Goal: Information Seeking & Learning: Learn about a topic

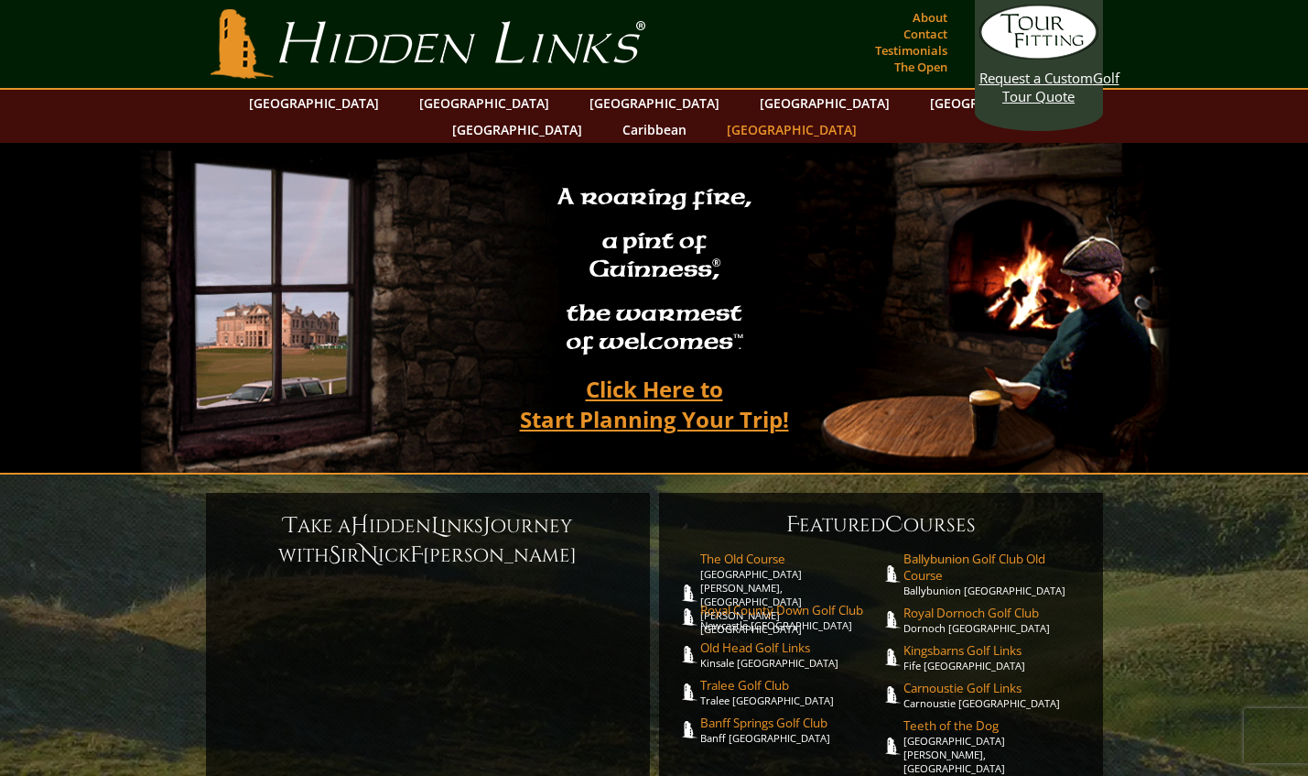
click at [866, 116] on link "[GEOGRAPHIC_DATA]" at bounding box center [792, 129] width 148 height 27
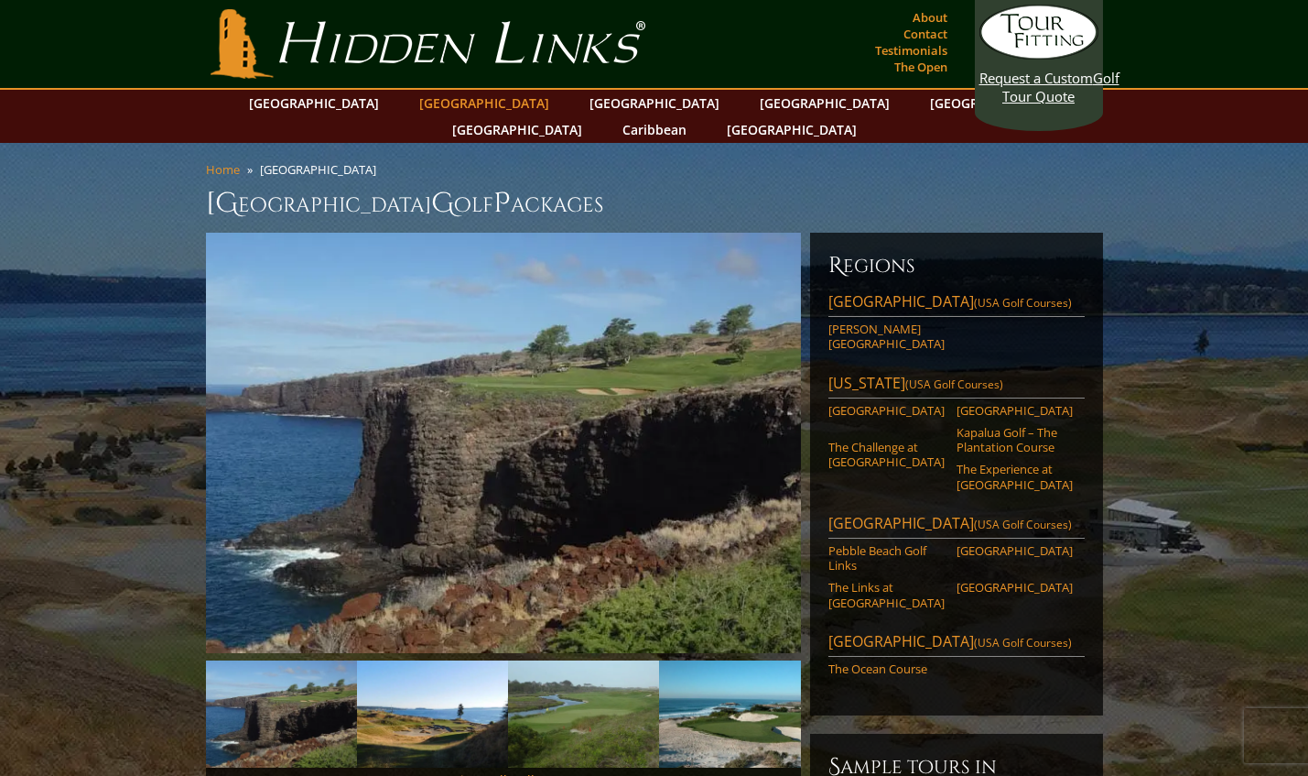
click at [449, 103] on link "[GEOGRAPHIC_DATA]" at bounding box center [484, 103] width 148 height 27
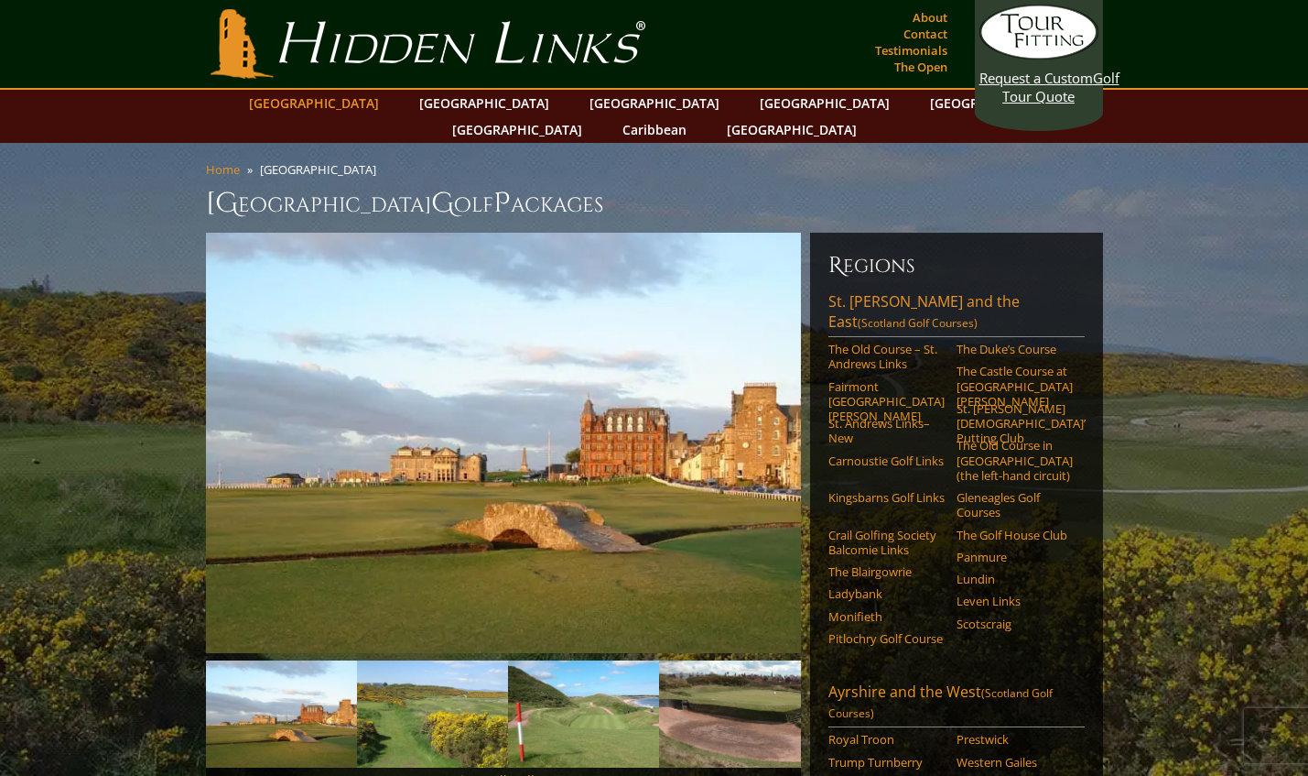
click at [369, 101] on link "[GEOGRAPHIC_DATA]" at bounding box center [314, 103] width 148 height 27
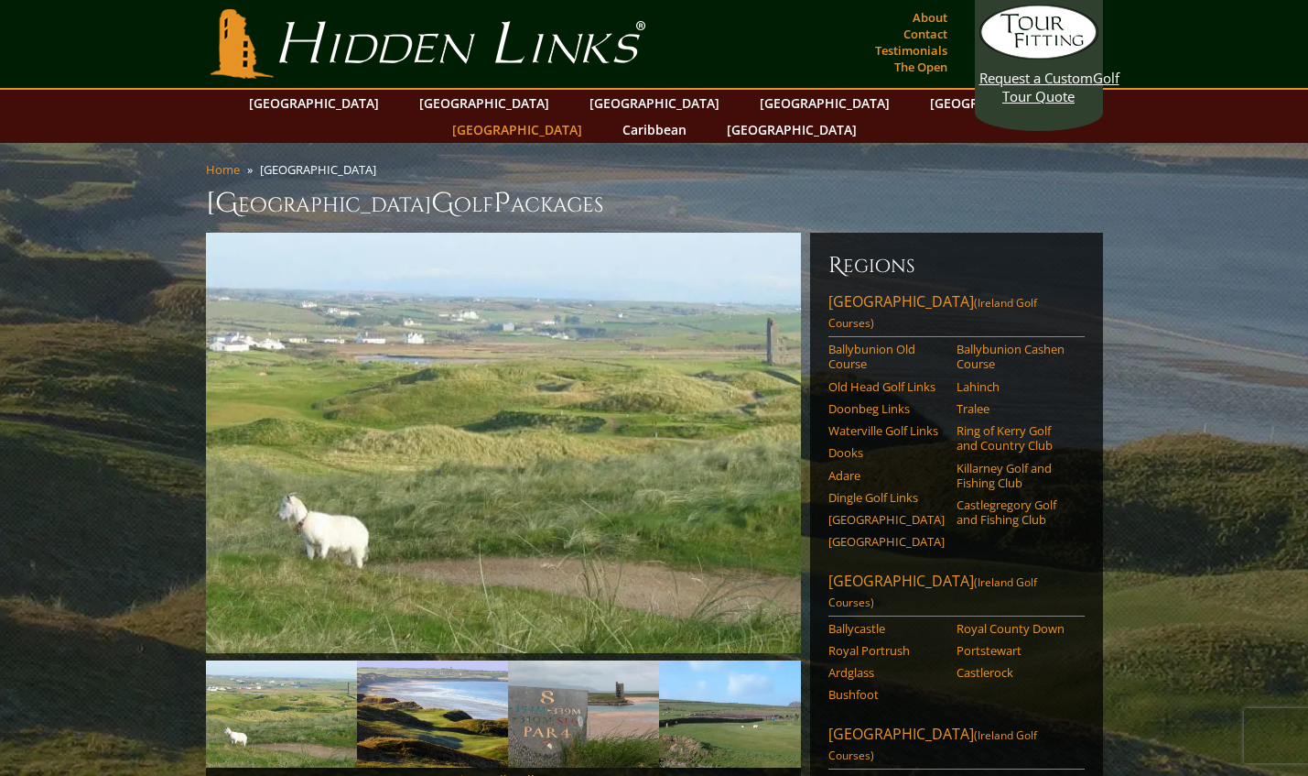
click at [591, 116] on link "[GEOGRAPHIC_DATA]" at bounding box center [517, 129] width 148 height 27
